Goal: Task Accomplishment & Management: Use online tool/utility

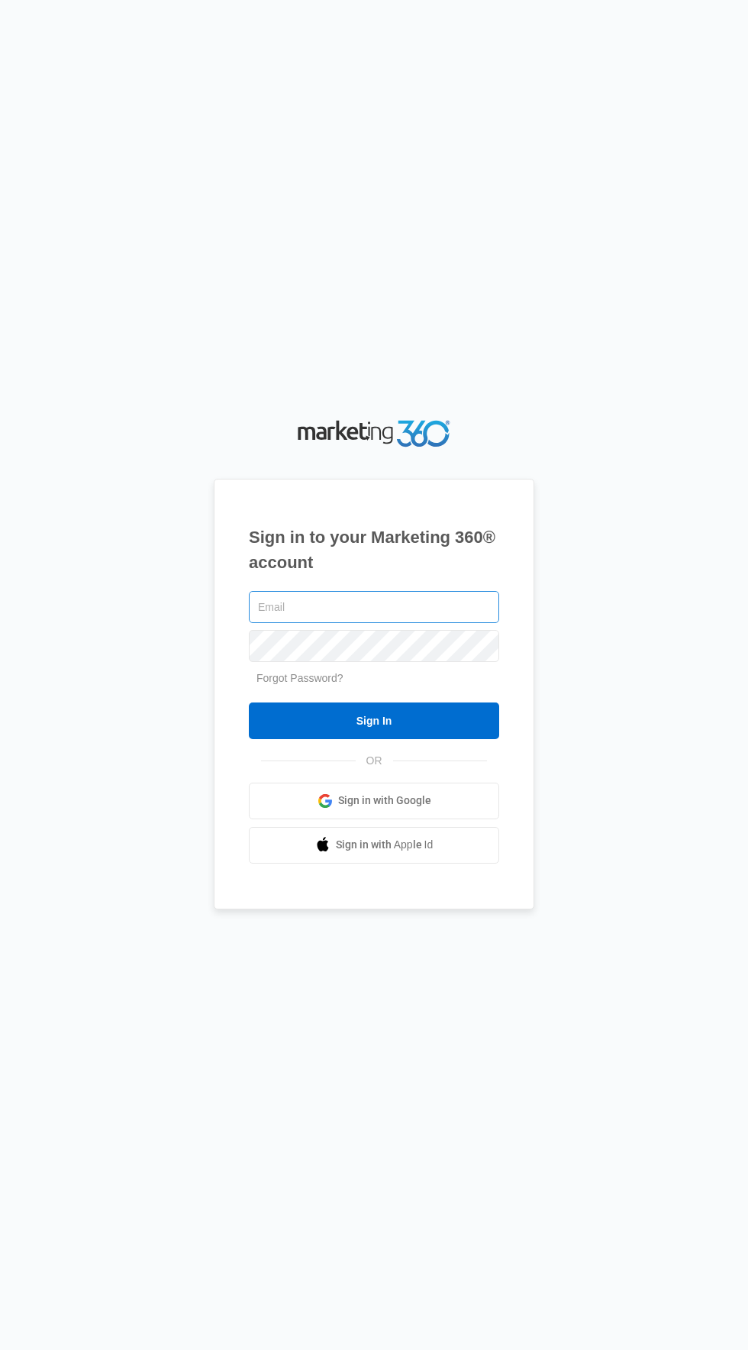
click at [474, 623] on input "text" at bounding box center [374, 607] width 250 height 32
type input "[EMAIL_ADDRESS][DOMAIN_NAME]"
click at [249, 702] on input "Sign In" at bounding box center [374, 720] width 250 height 37
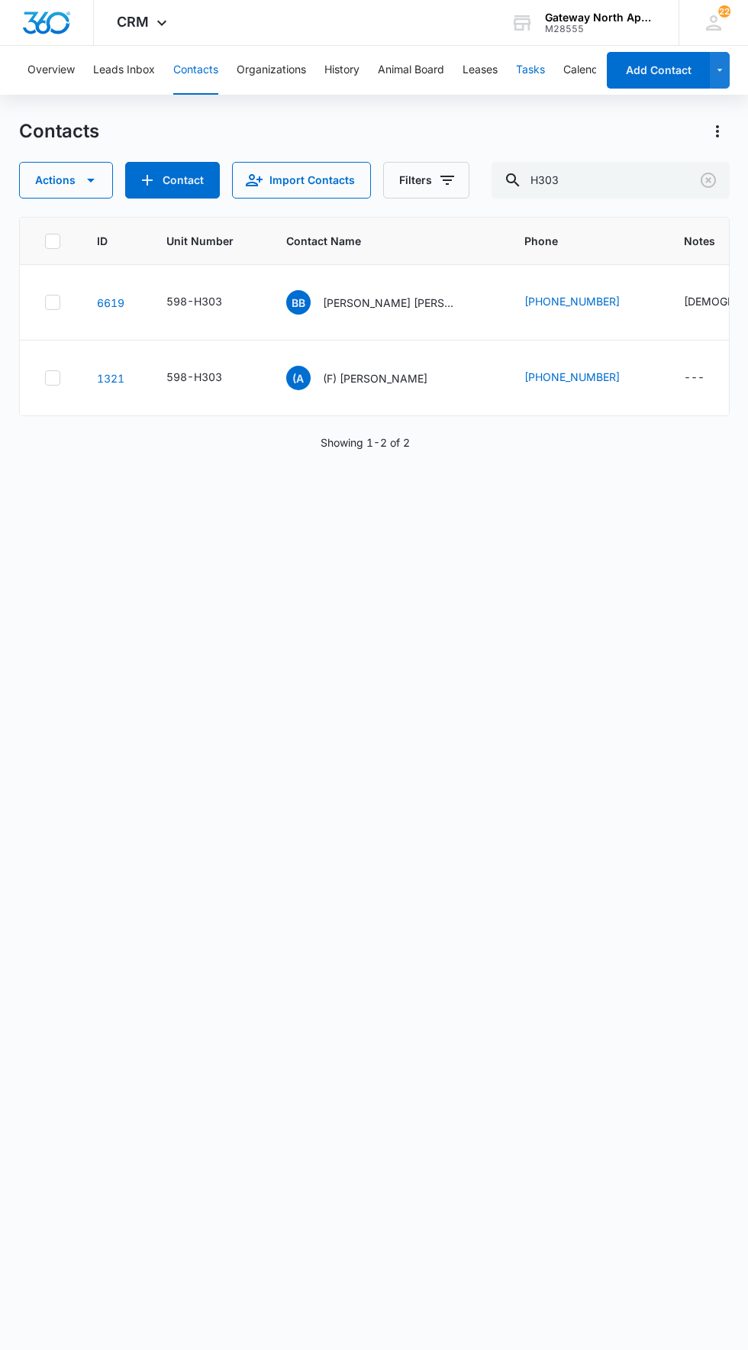
click at [545, 86] on button "Tasks" at bounding box center [530, 70] width 29 height 49
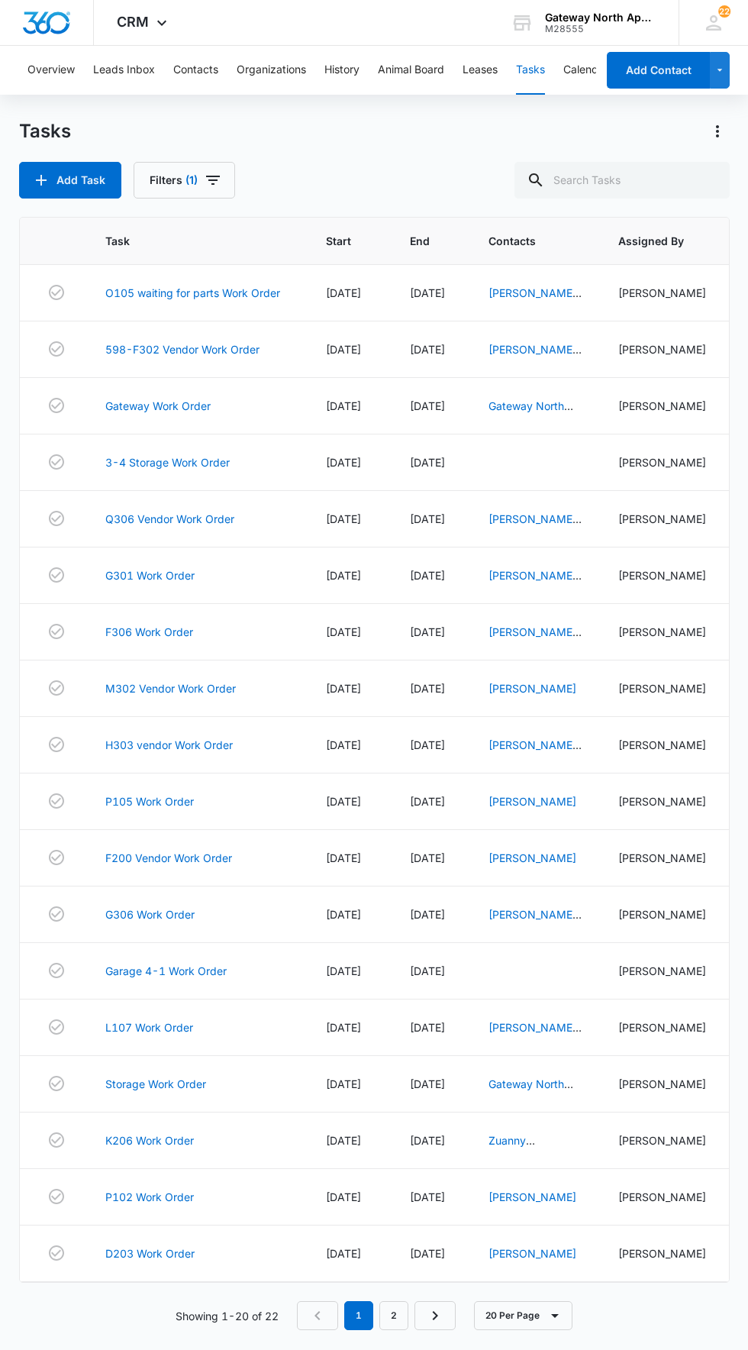
scroll to position [27, 0]
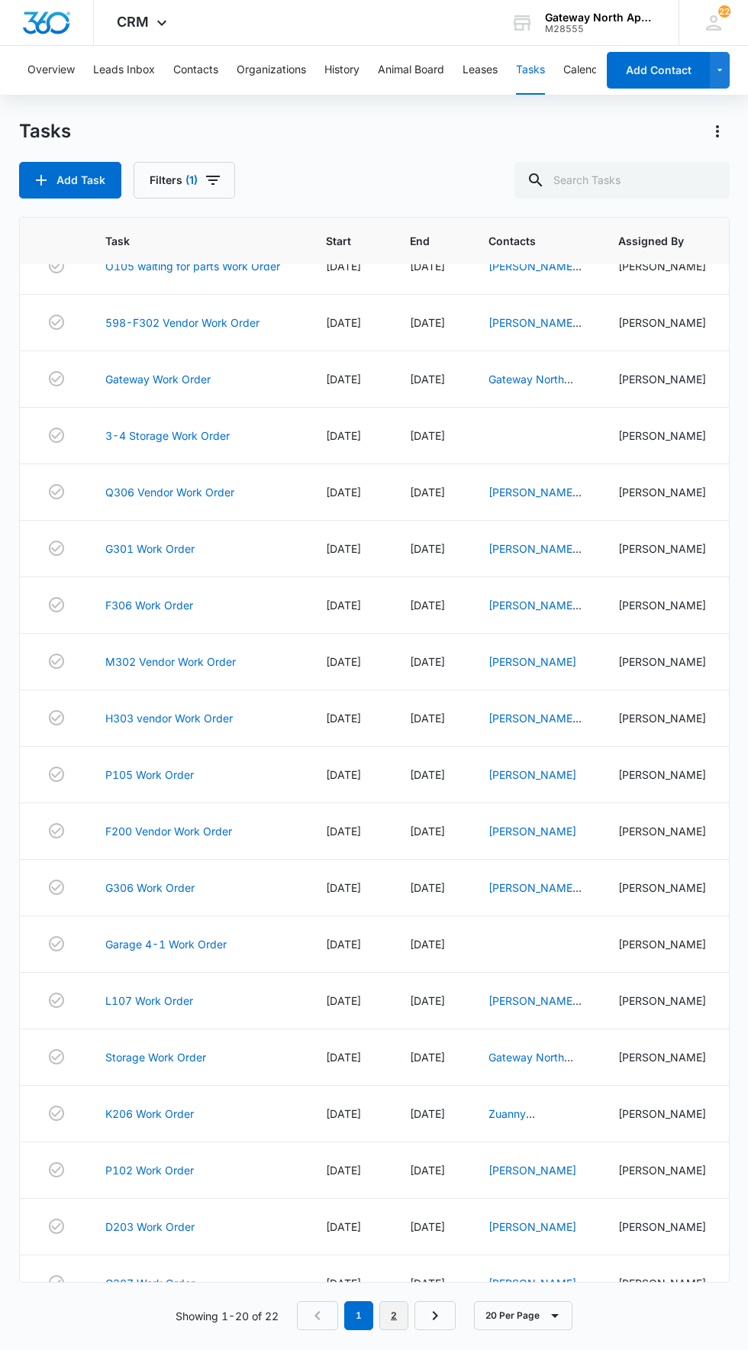
click at [390, 1330] on link "2" at bounding box center [393, 1315] width 29 height 29
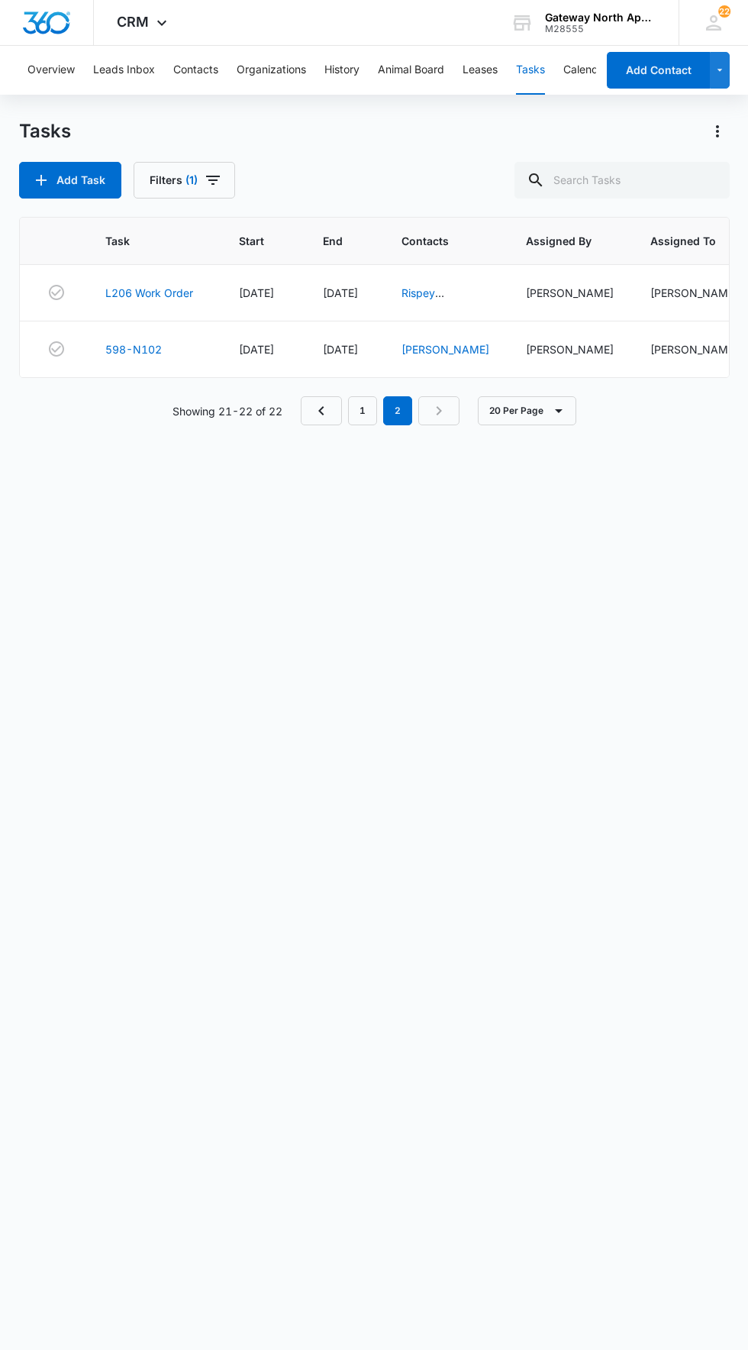
scroll to position [0, 0]
click at [160, 293] on link "L206 Work Order" at bounding box center [149, 293] width 88 height 16
click at [134, 349] on link "598-N102" at bounding box center [133, 349] width 56 height 16
